Goal: Information Seeking & Learning: Learn about a topic

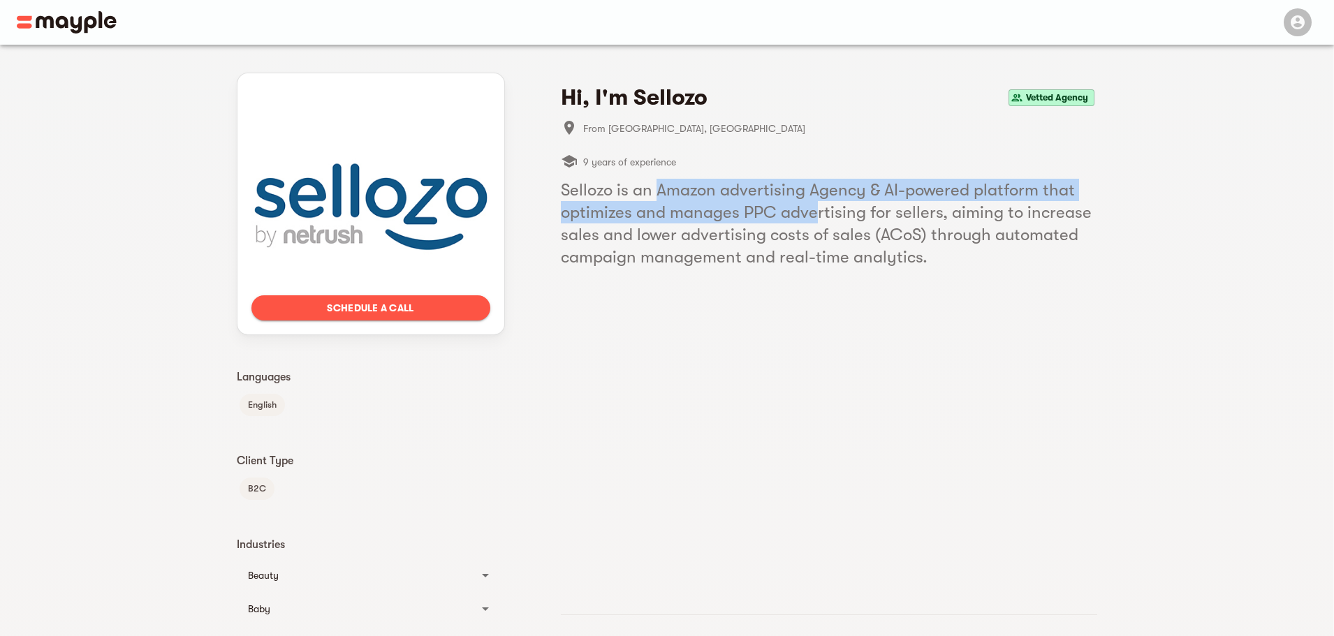
drag, startPoint x: 694, startPoint y: 188, endPoint x: 842, endPoint y: 216, distance: 150.7
click at [838, 215] on h5 "Sellozo is an Amazon advertising Agency & AI-powered platform that optimizes an…" at bounding box center [829, 223] width 537 height 89
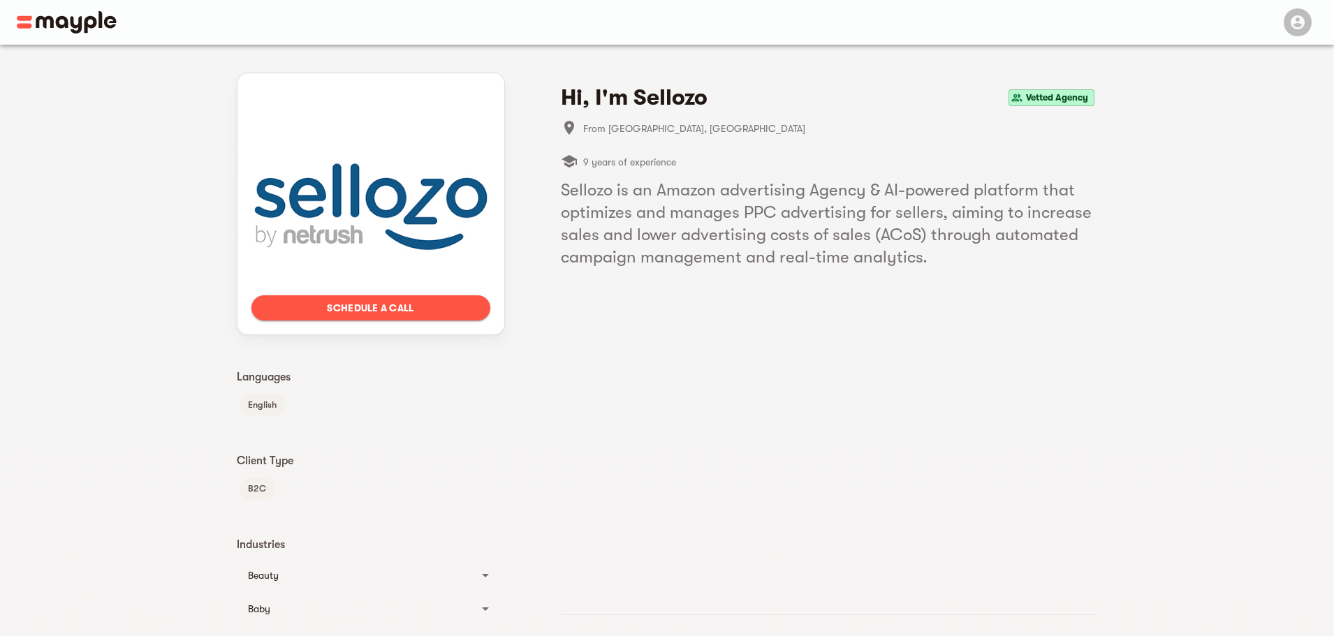
click at [847, 217] on h5 "Sellozo is an Amazon advertising Agency & AI-powered platform that optimizes an…" at bounding box center [829, 223] width 537 height 89
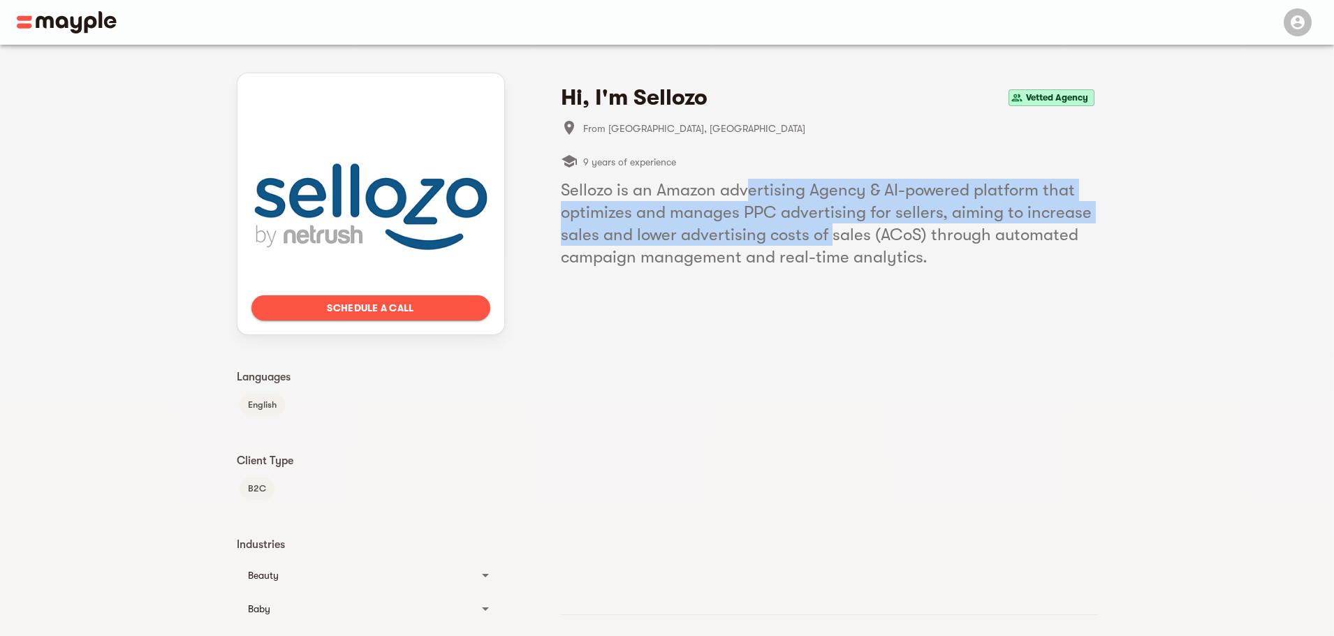
drag, startPoint x: 794, startPoint y: 208, endPoint x: 834, endPoint y: 228, distance: 45.3
click at [834, 227] on h5 "Sellozo is an Amazon advertising Agency & AI-powered platform that optimizes an…" at bounding box center [829, 223] width 537 height 89
click at [834, 228] on h5 "Sellozo is an Amazon advertising Agency & AI-powered platform that optimizes an…" at bounding box center [829, 223] width 537 height 89
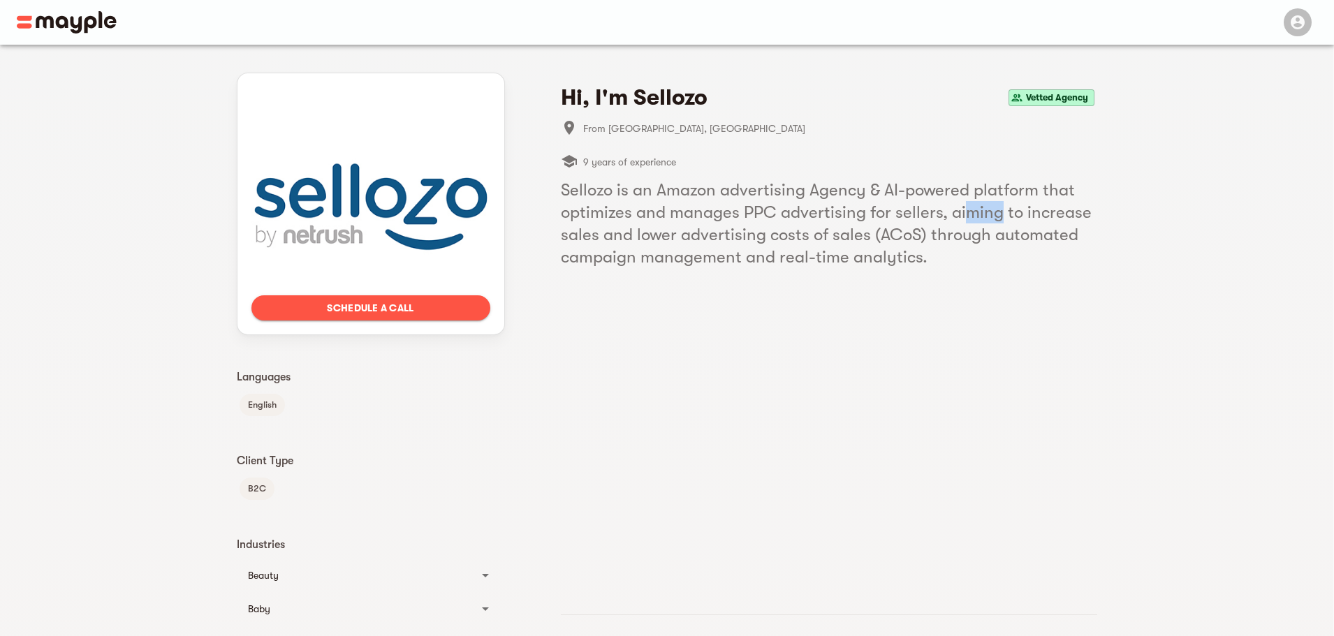
drag, startPoint x: 1000, startPoint y: 210, endPoint x: 903, endPoint y: 205, distance: 96.5
click at [914, 207] on h5 "Sellozo is an Amazon advertising Agency & AI-powered platform that optimizes an…" at bounding box center [829, 223] width 537 height 89
click at [903, 205] on h5 "Sellozo is an Amazon advertising Agency & AI-powered platform that optimizes an…" at bounding box center [829, 223] width 537 height 89
drag, startPoint x: 639, startPoint y: 94, endPoint x: 707, endPoint y: 99, distance: 68.6
click at [707, 99] on h4 "Hi, I'm Sellozo" at bounding box center [634, 98] width 147 height 28
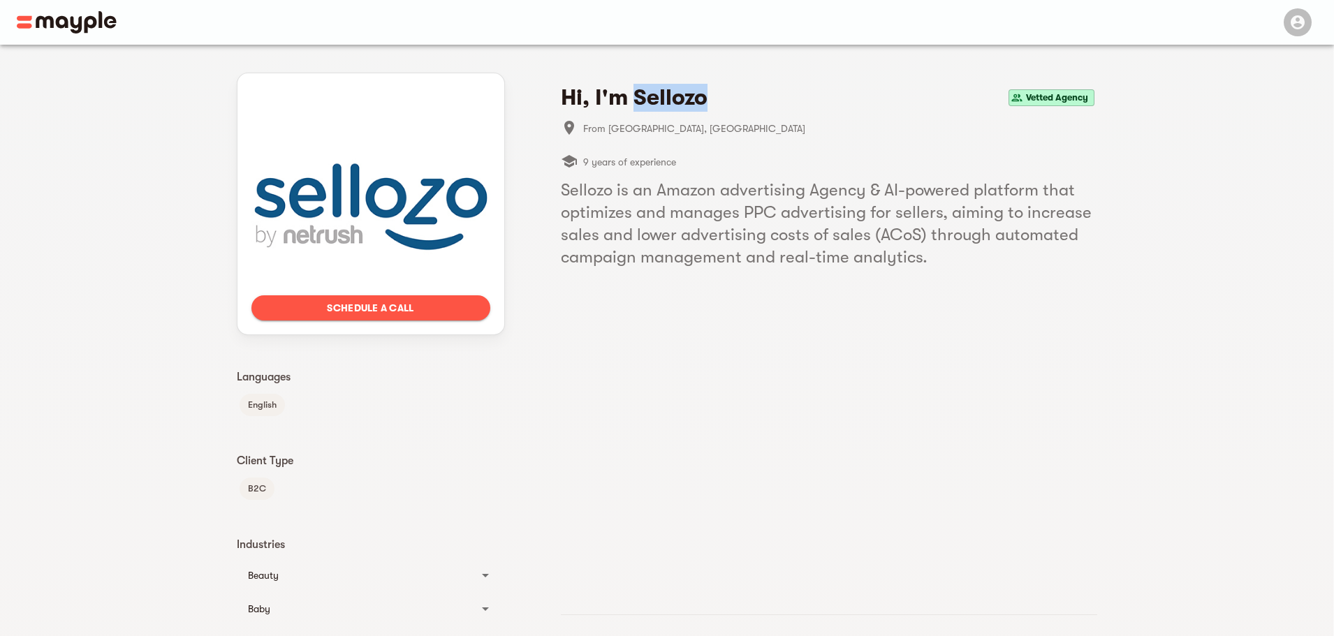
copy h4 "Sellozo"
